Goal: Transaction & Acquisition: Download file/media

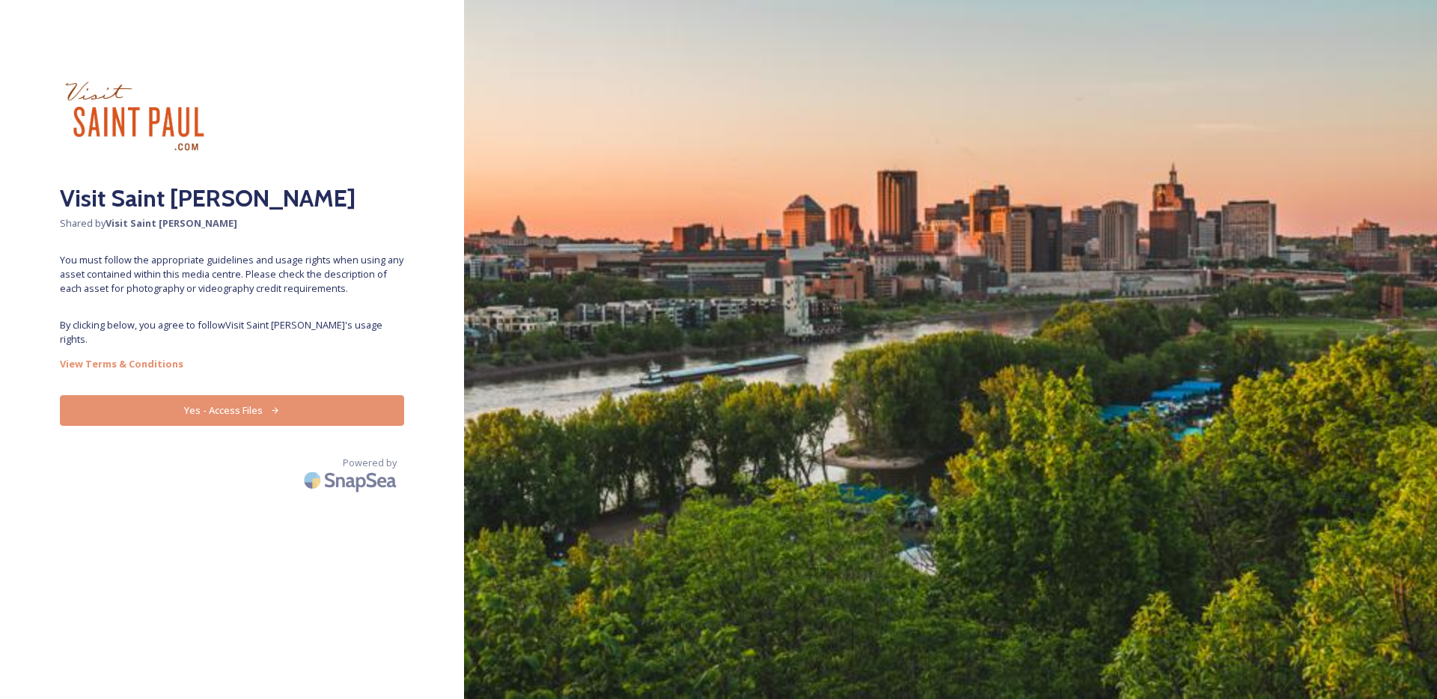
click at [245, 395] on button "Yes - Access Files" at bounding box center [232, 410] width 344 height 31
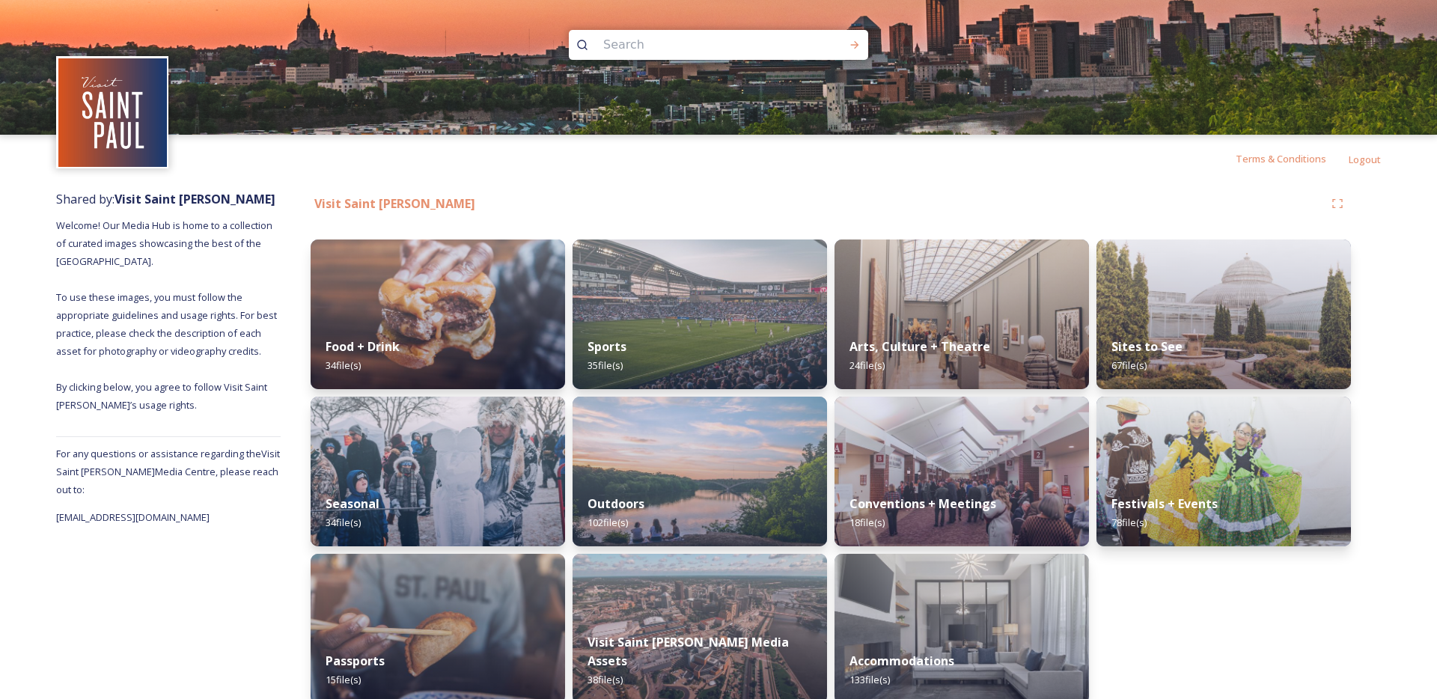
scroll to position [19, 0]
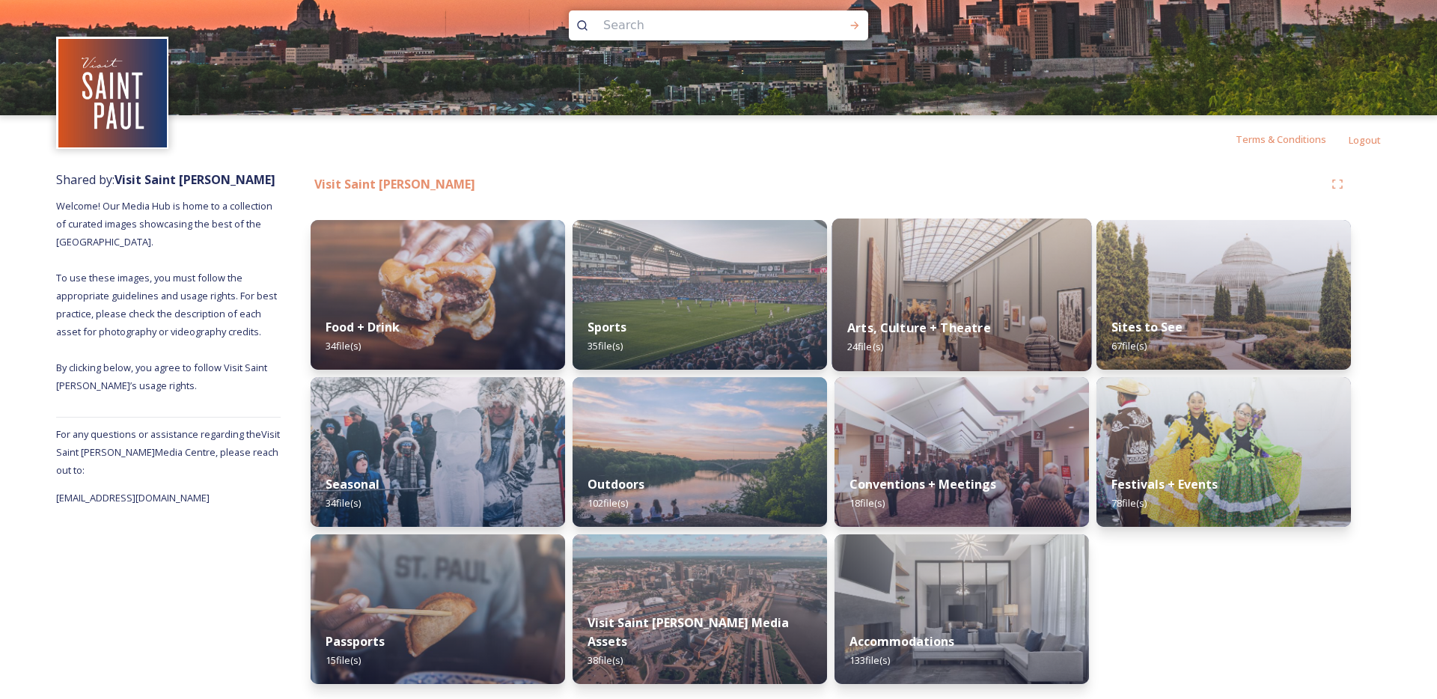
click at [957, 275] on img at bounding box center [962, 294] width 260 height 153
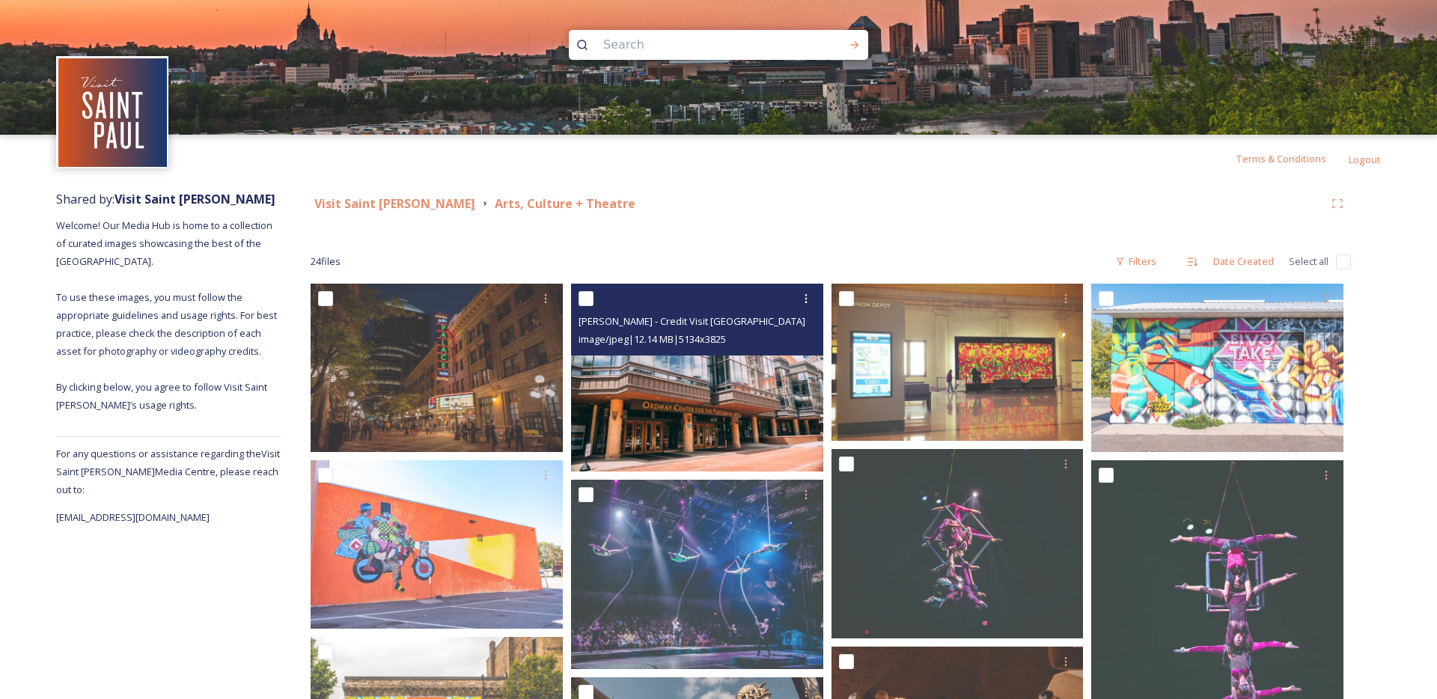
click at [731, 385] on img at bounding box center [697, 378] width 252 height 188
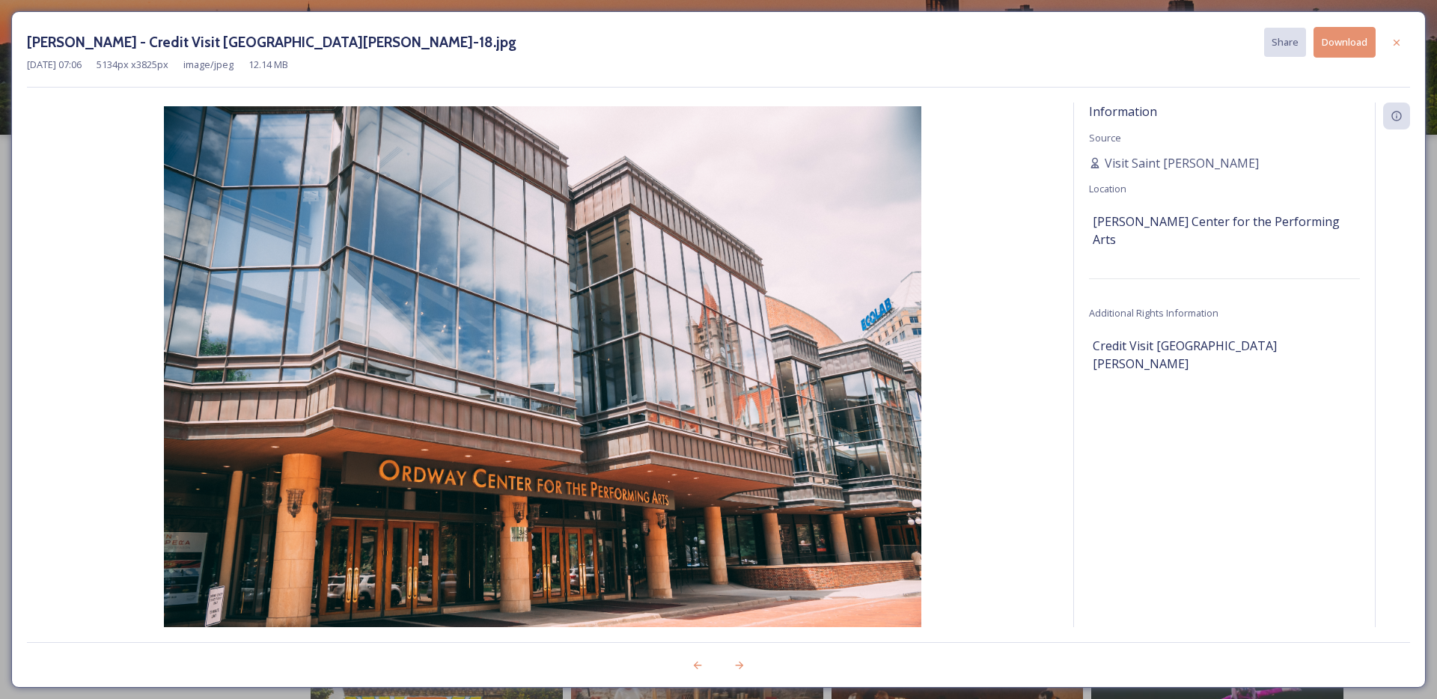
click at [1349, 49] on button "Download" at bounding box center [1344, 42] width 62 height 31
click at [430, 319] on img at bounding box center [542, 388] width 1031 height 564
click at [1401, 48] on div at bounding box center [1396, 42] width 27 height 27
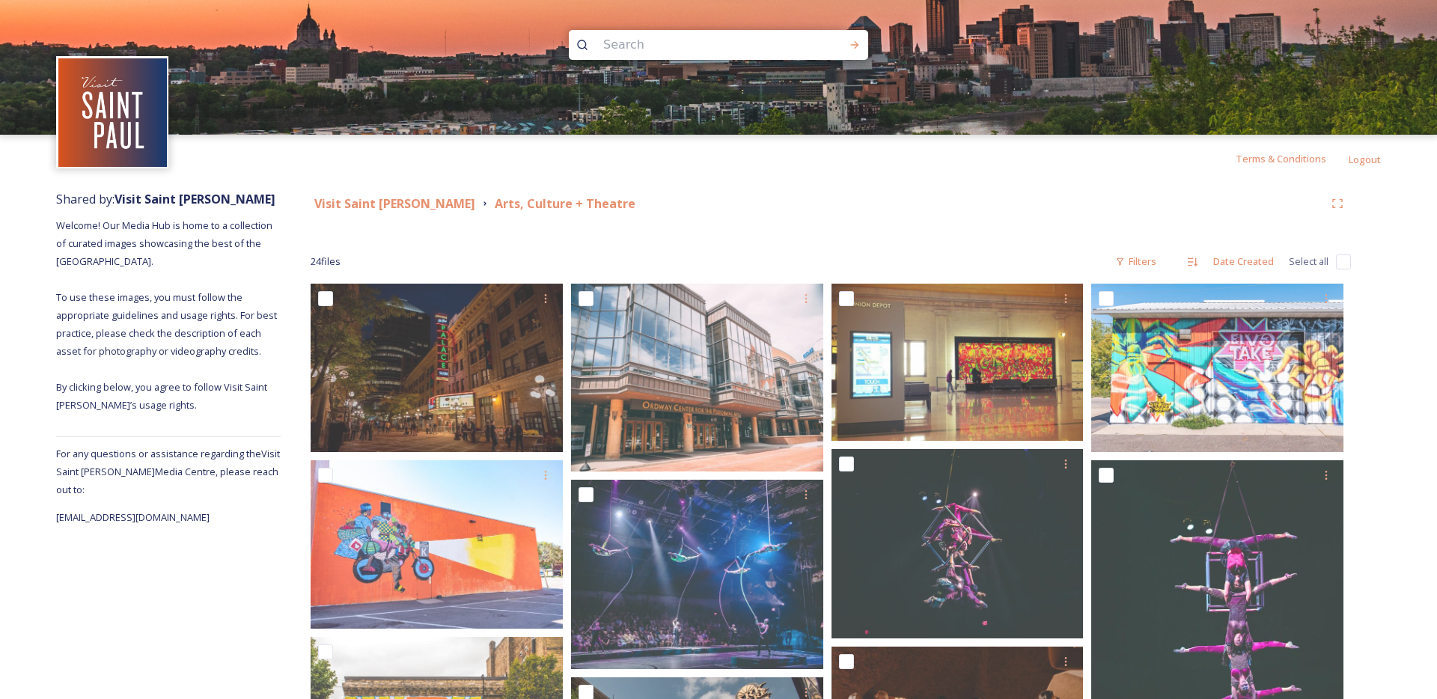
click at [670, 47] on input at bounding box center [698, 44] width 205 height 33
type input "[PERSON_NAME]"
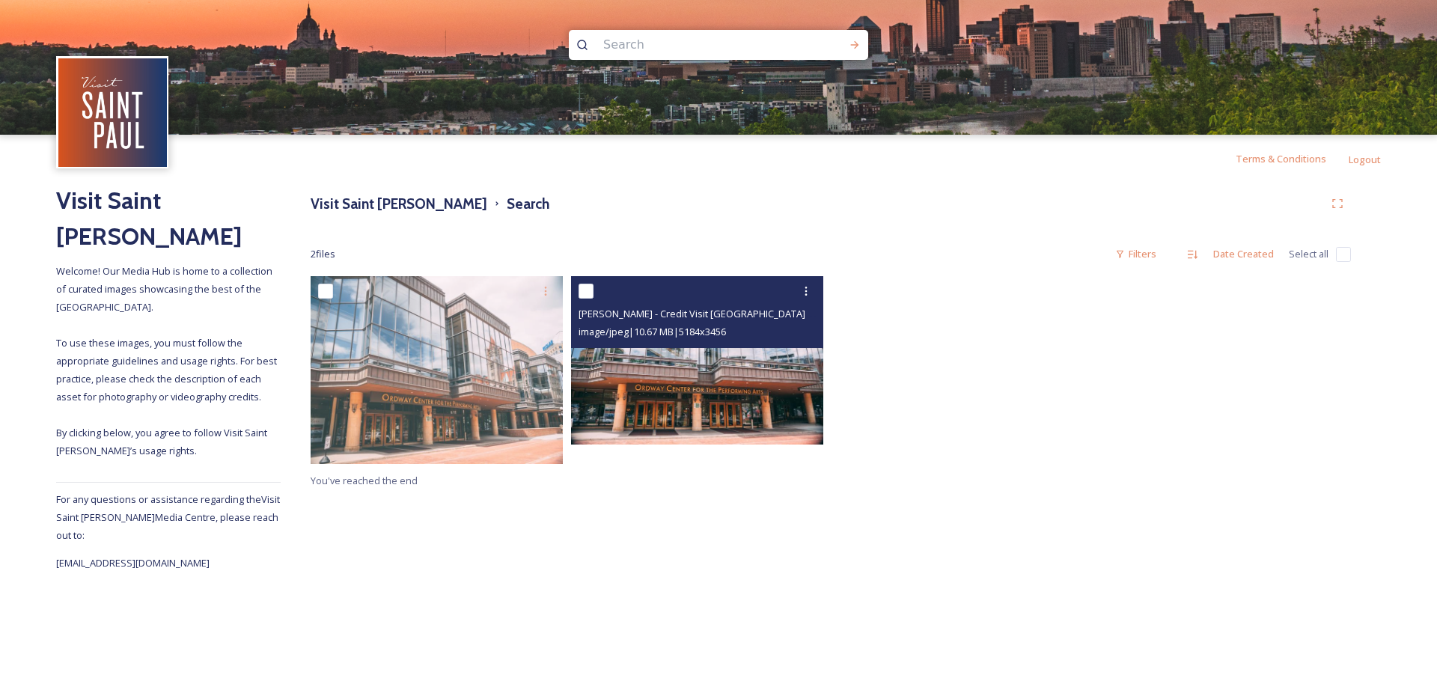
click at [676, 404] on img at bounding box center [697, 360] width 252 height 168
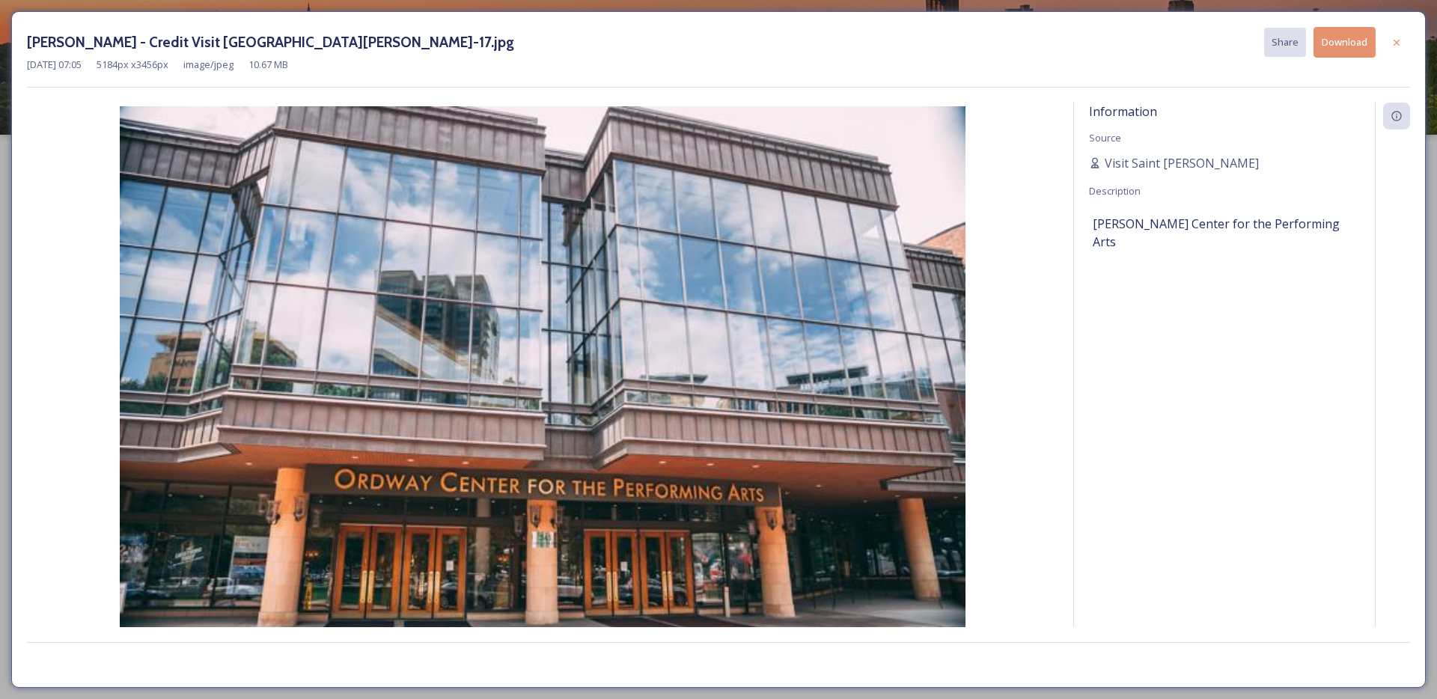
click at [1355, 41] on button "Download" at bounding box center [1344, 42] width 62 height 31
click at [1404, 53] on div at bounding box center [1396, 42] width 27 height 27
